Goal: Information Seeking & Learning: Learn about a topic

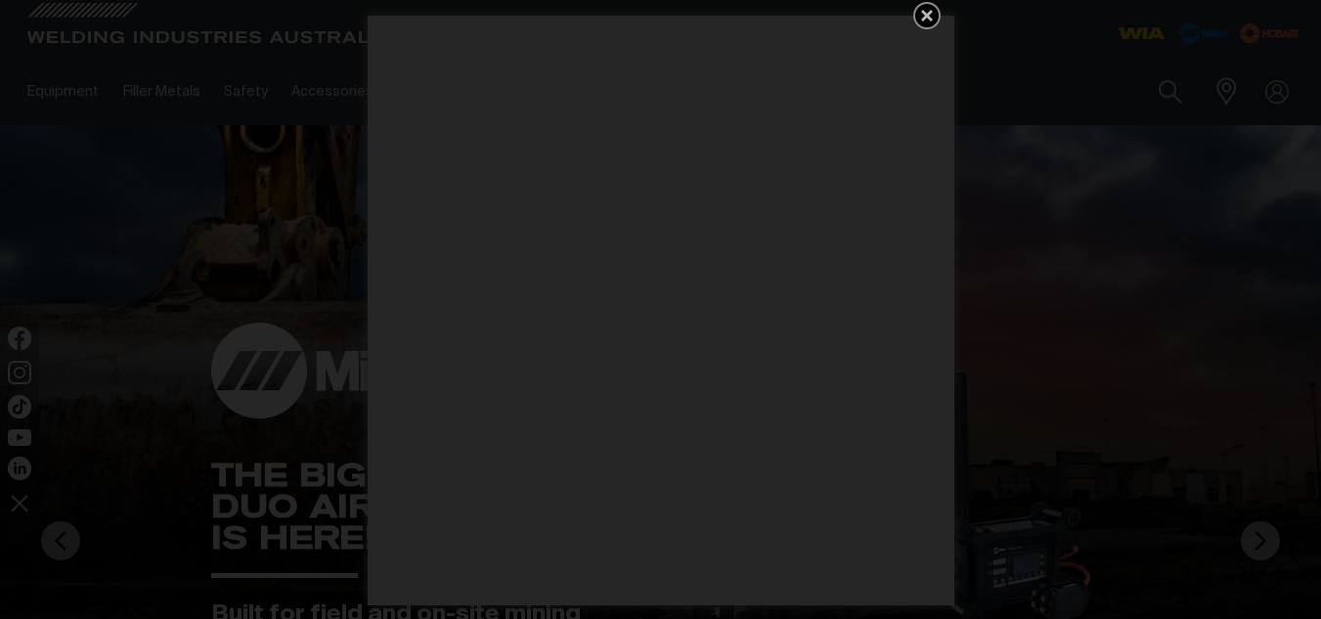
click at [933, 21] on icon "Get 5 WIA Welding Guides Free!" at bounding box center [926, 15] width 23 height 23
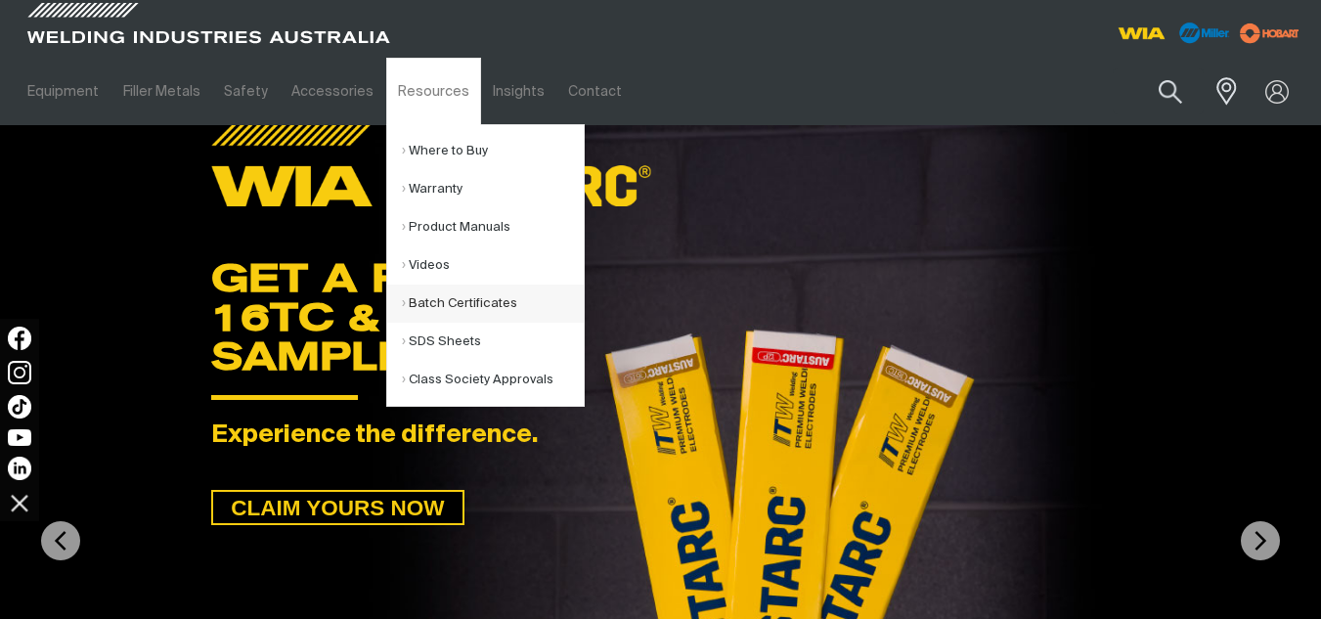
click at [446, 304] on link "Batch Certificates" at bounding box center [493, 303] width 182 height 38
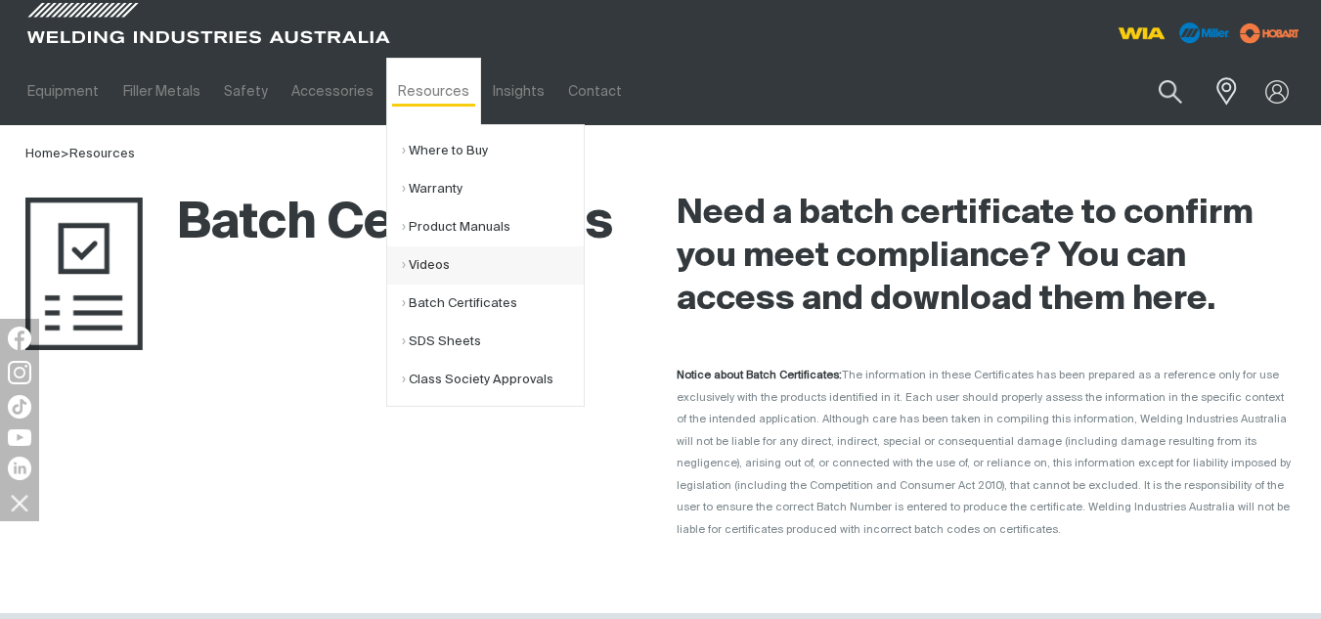
click at [417, 282] on link "Videos" at bounding box center [493, 265] width 182 height 38
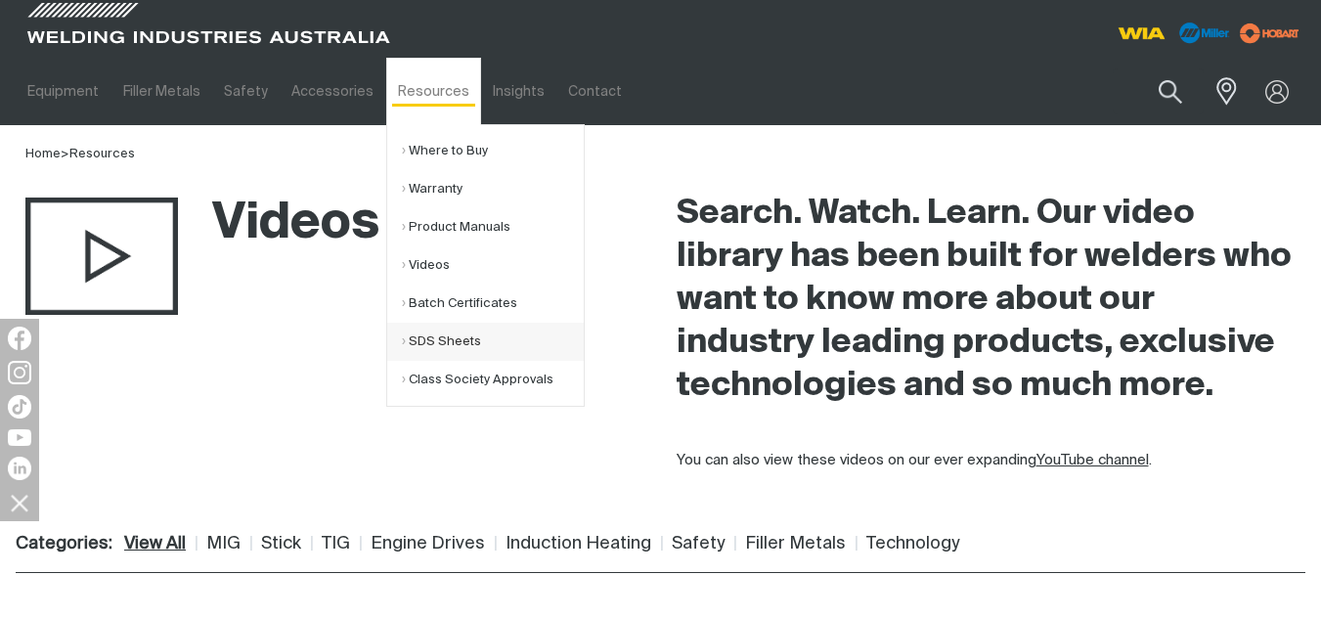
click at [402, 346] on link "SDS Sheets" at bounding box center [493, 342] width 182 height 38
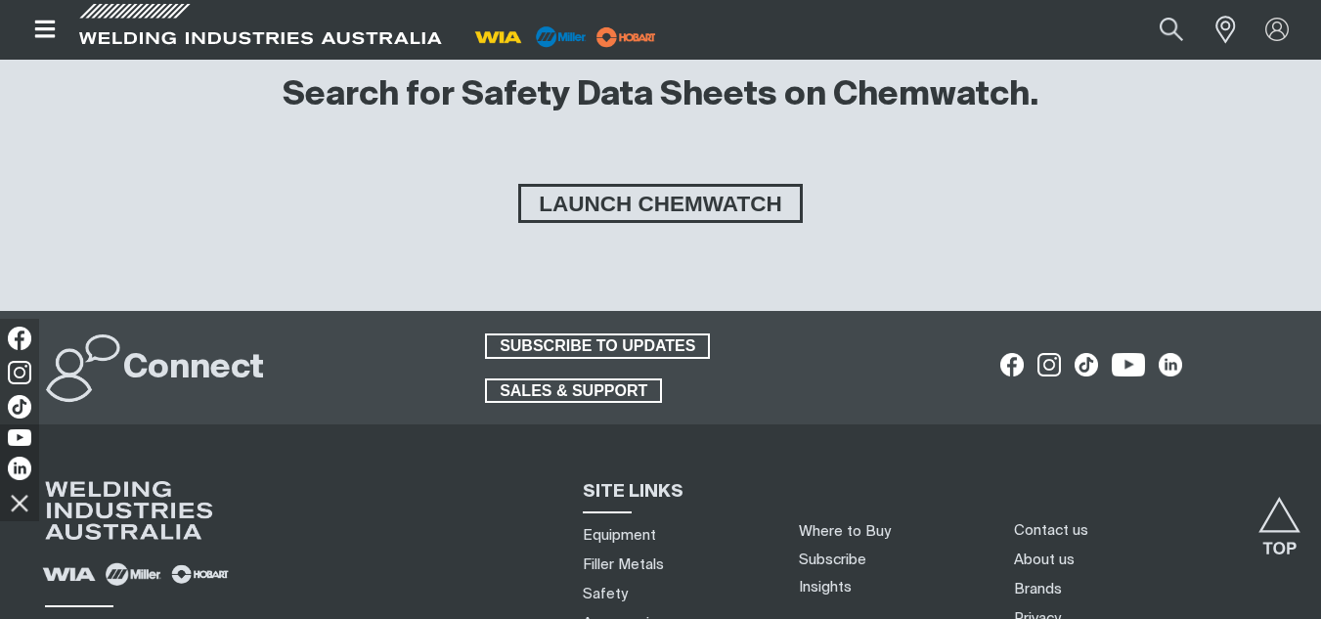
scroll to position [452, 0]
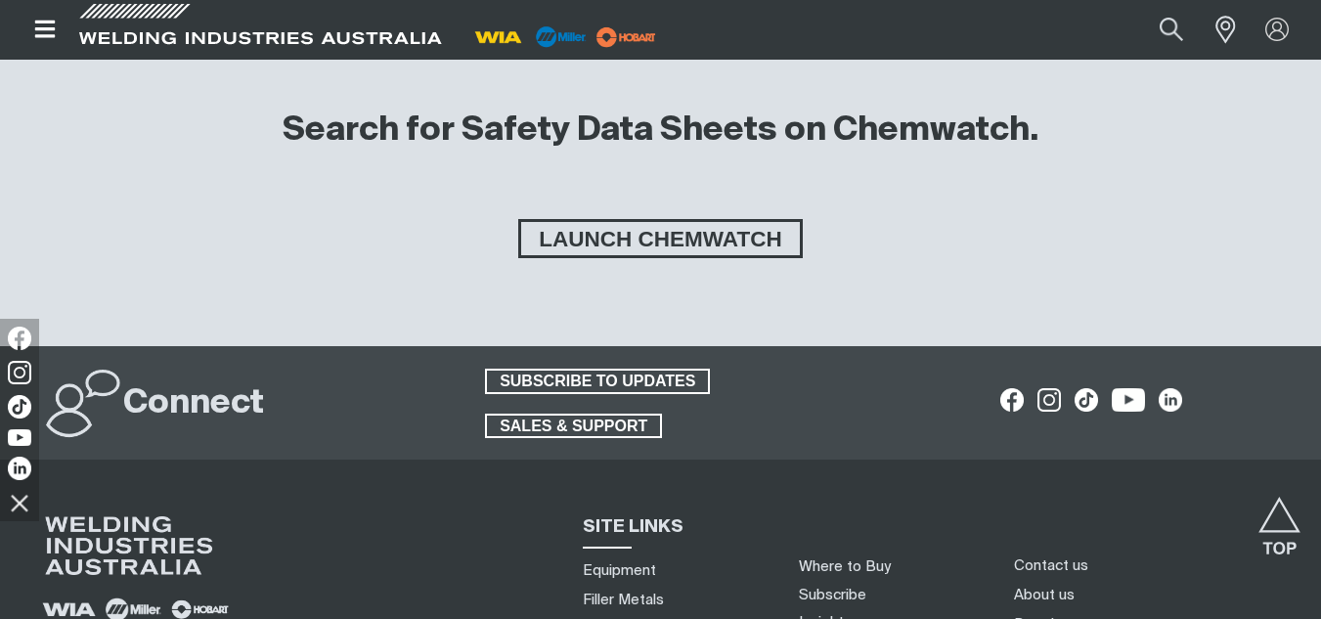
click at [714, 259] on div "LAUNCH CHEMWATCH" at bounding box center [660, 267] width 1289 height 117
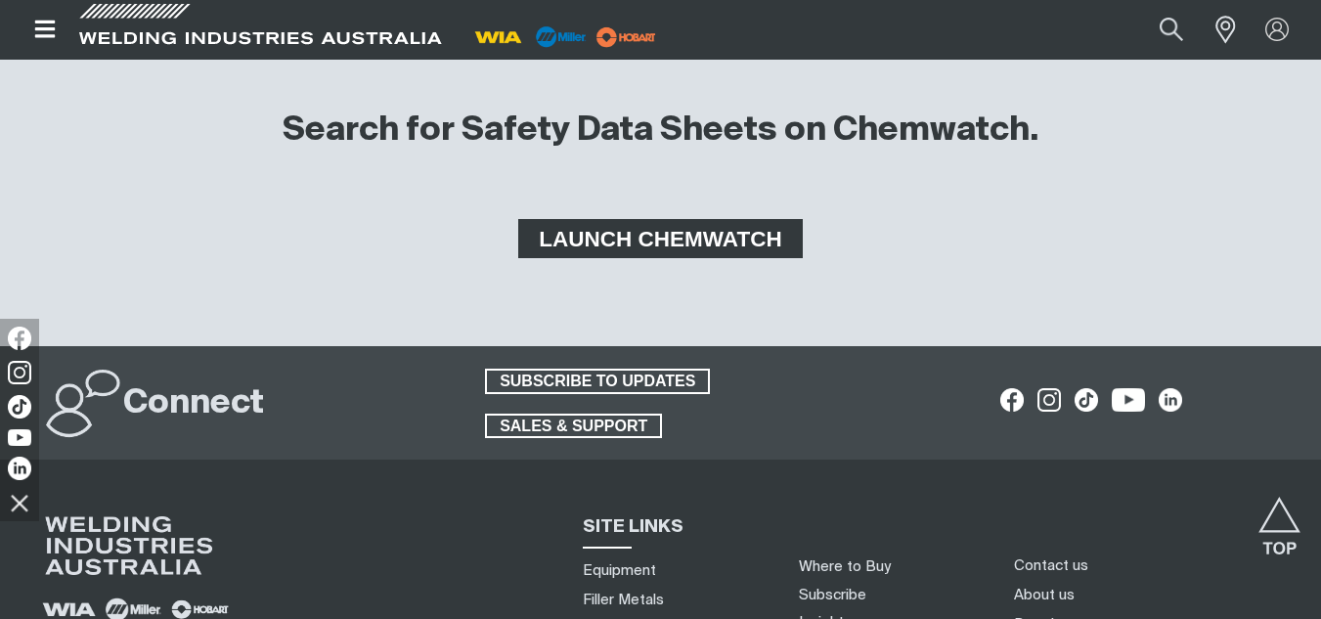
click at [706, 248] on span "LAUNCH CHEMWATCH" at bounding box center [660, 238] width 278 height 39
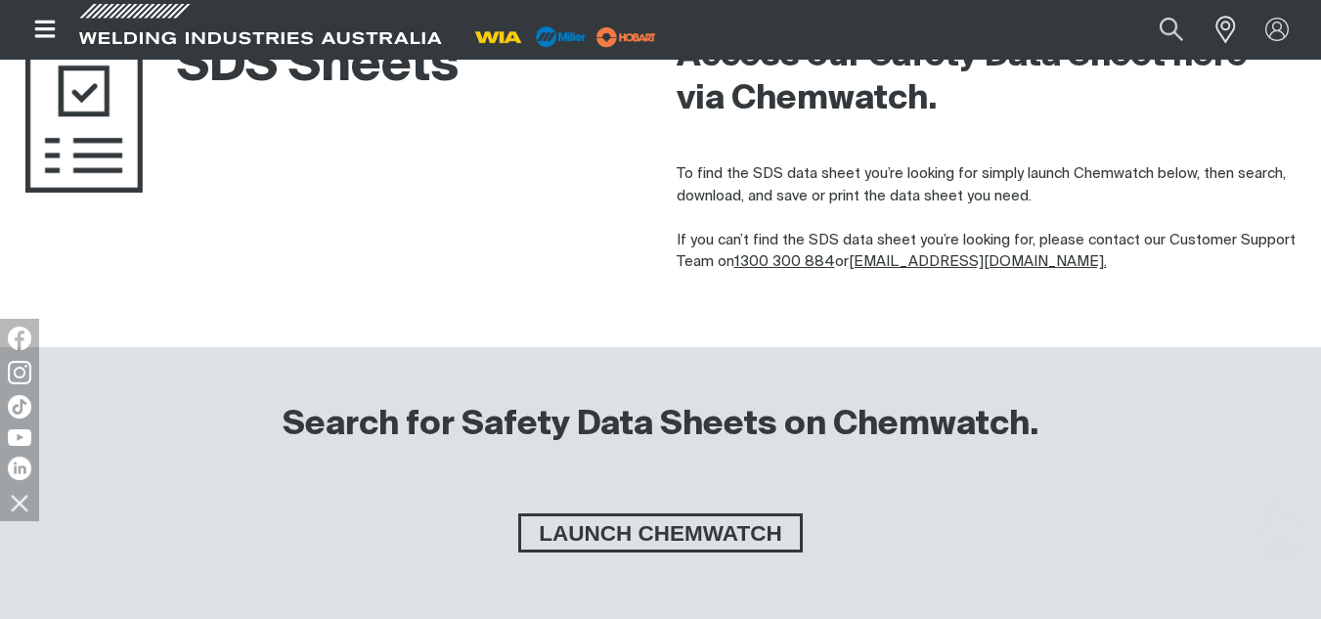
scroll to position [0, 0]
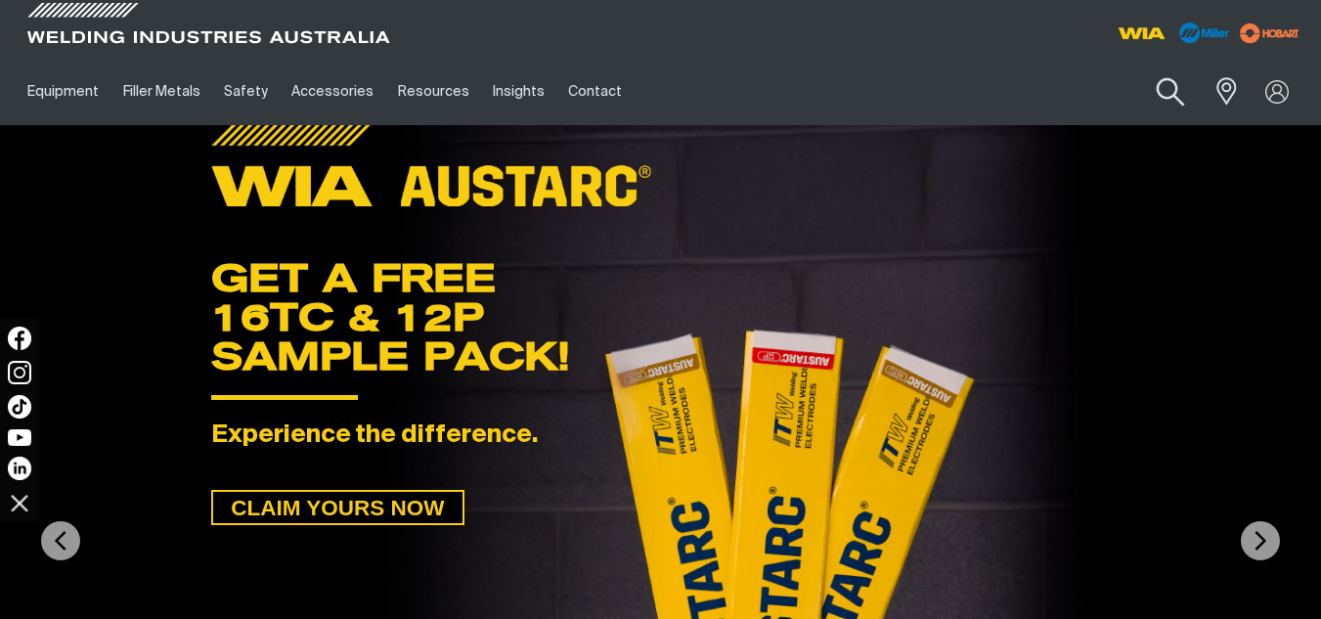
click at [1172, 87] on button "Search products" at bounding box center [1170, 93] width 79 height 56
click at [920, 87] on input "Search" at bounding box center [1051, 91] width 301 height 44
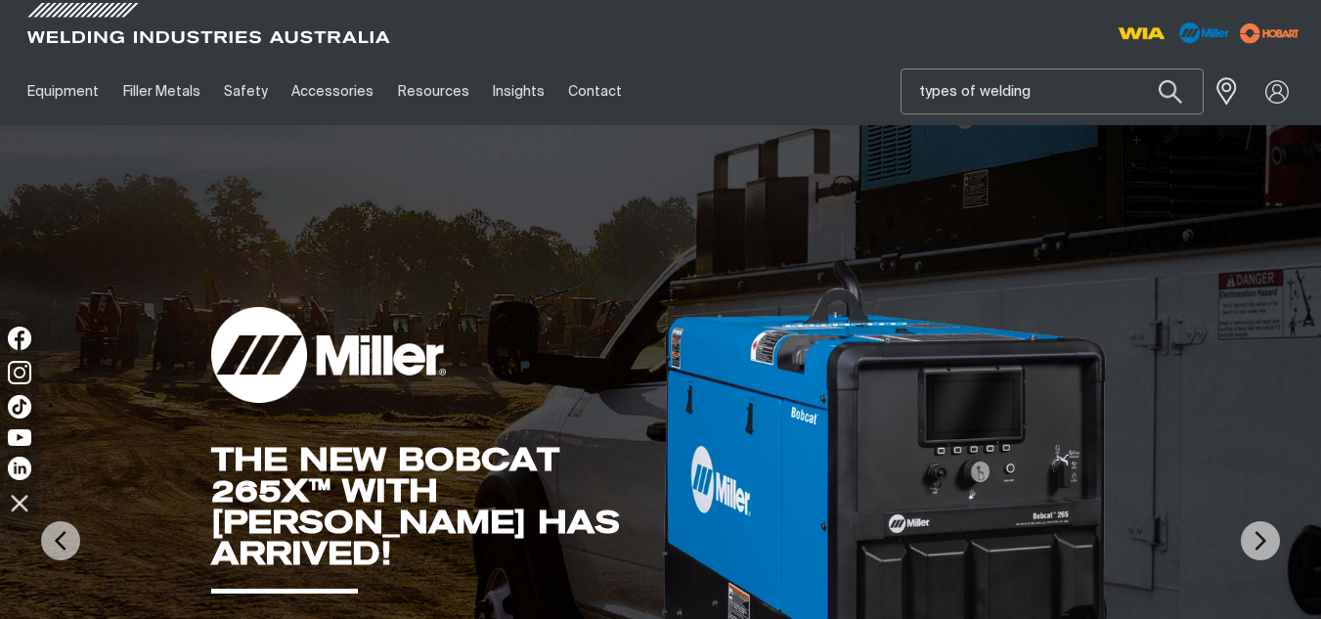
type input "types of welding"
click at [1137, 68] on button "Search products" at bounding box center [1170, 91] width 66 height 46
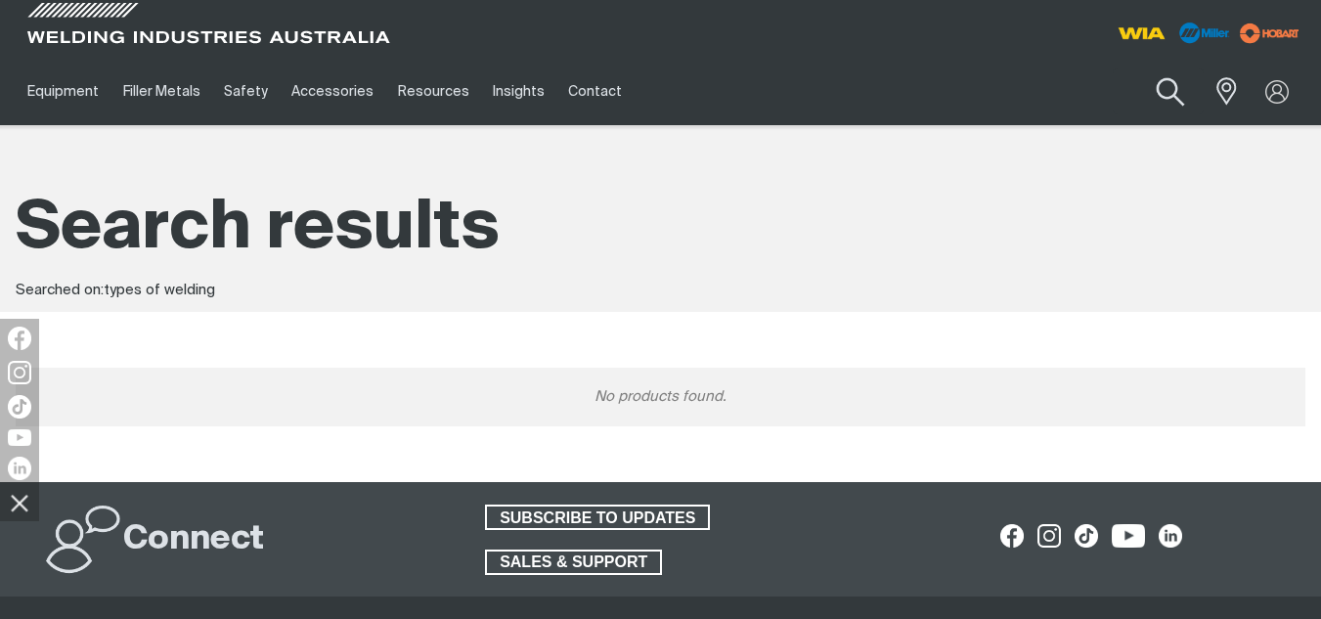
click at [1173, 90] on button "Search products" at bounding box center [1170, 93] width 79 height 56
drag, startPoint x: 1079, startPoint y: 85, endPoint x: 729, endPoint y: 118, distance: 351.6
click at [696, 77] on div "Equipment Stick Welders TIG Welders MIG Welders Multi-Process Welders Engine Dr…" at bounding box center [660, 91] width 1289 height 67
type input "signs"
click at [1137, 68] on button "Search products" at bounding box center [1170, 91] width 66 height 46
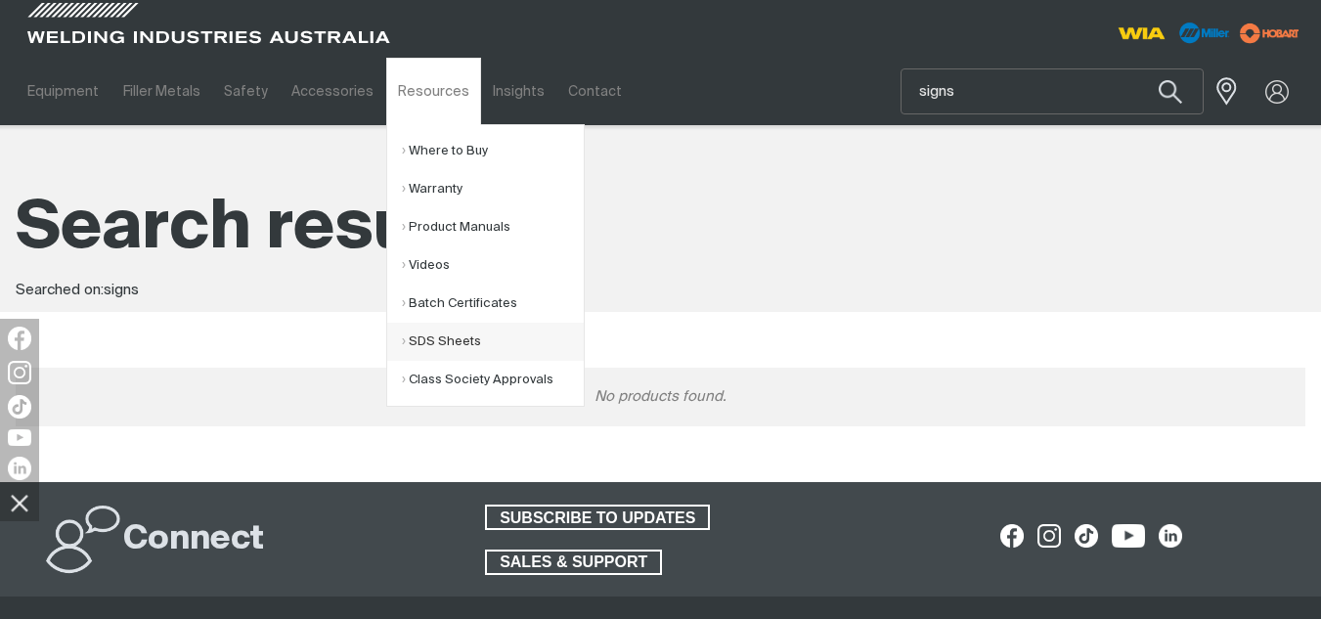
click at [425, 339] on link "SDS Sheets" at bounding box center [493, 342] width 182 height 38
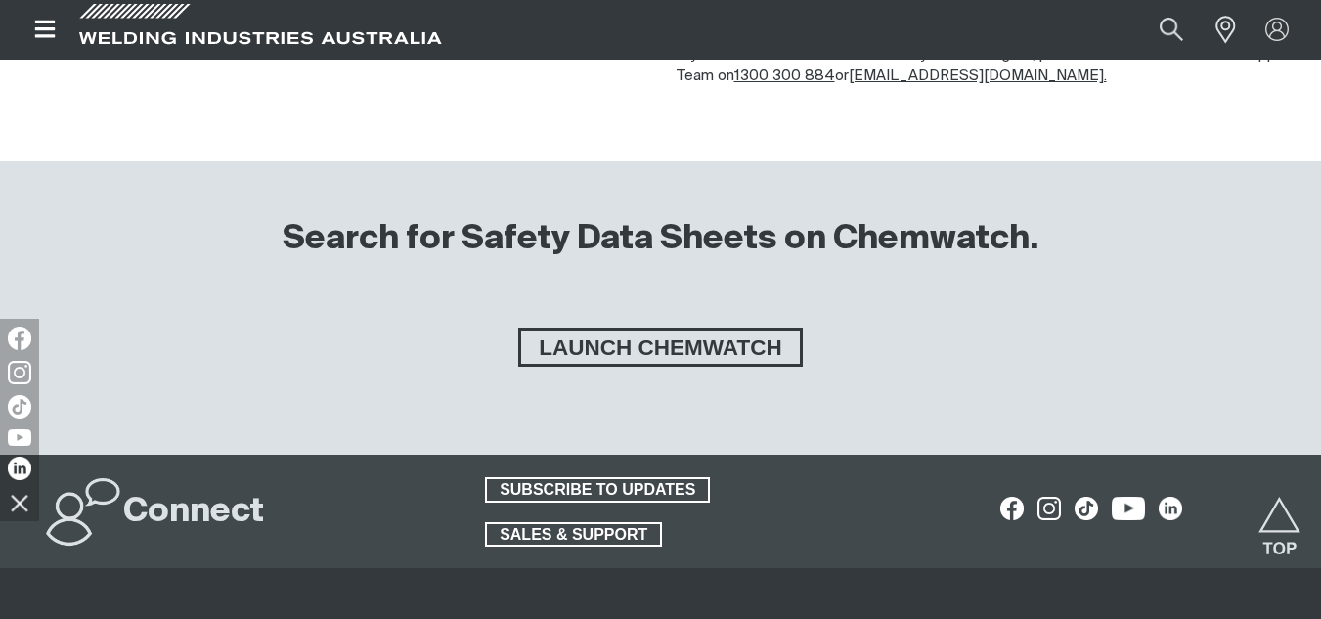
scroll to position [345, 0]
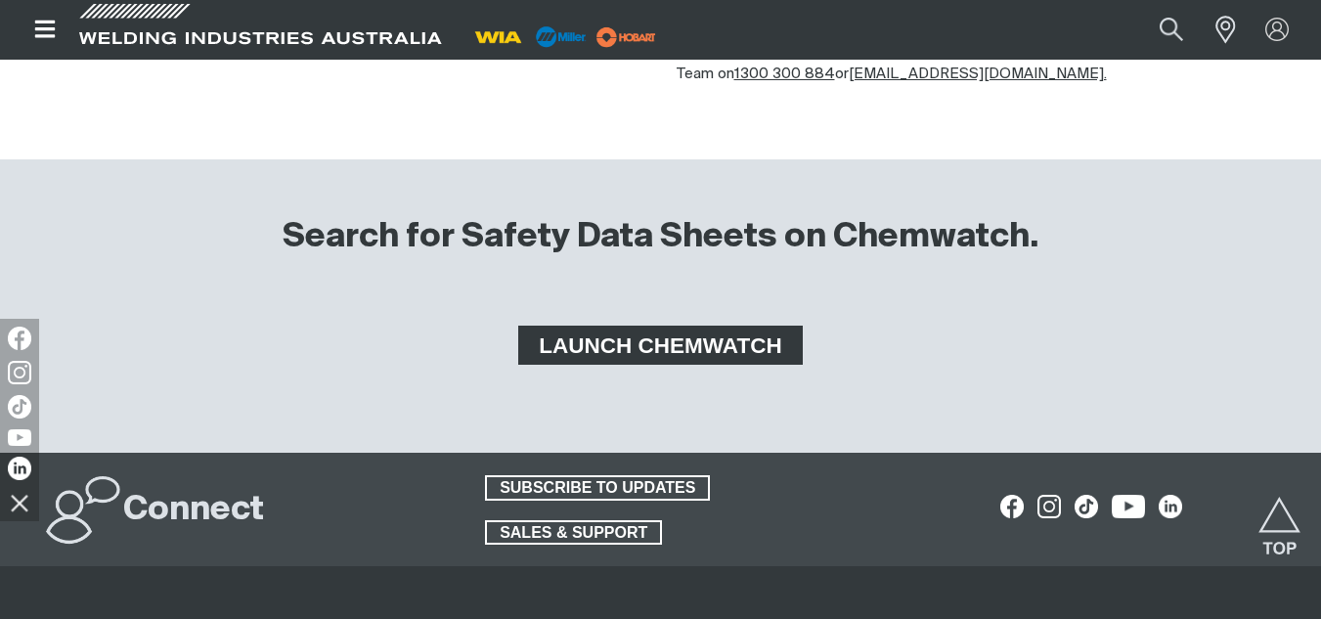
click at [632, 354] on span "LAUNCH CHEMWATCH" at bounding box center [660, 345] width 278 height 39
